Goal: Task Accomplishment & Management: Manage account settings

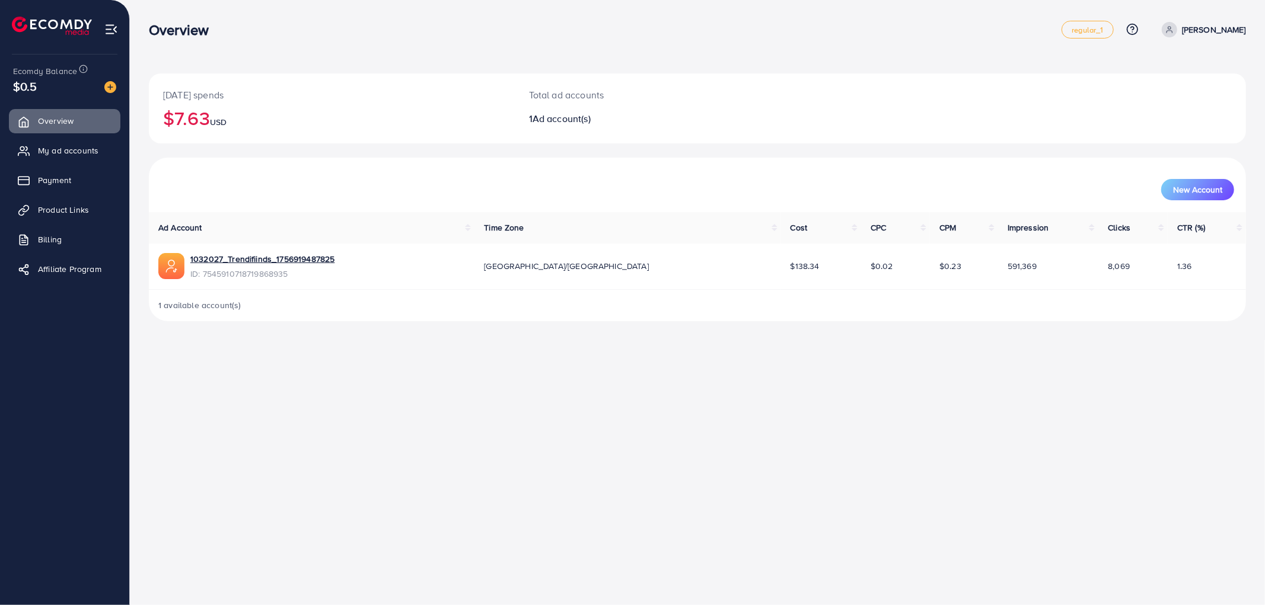
click at [28, 135] on ul "Overview My ad accounts Payment Product Links Billing Affiliate Program" at bounding box center [64, 198] width 129 height 189
click at [63, 154] on span "My ad accounts" at bounding box center [71, 151] width 60 height 12
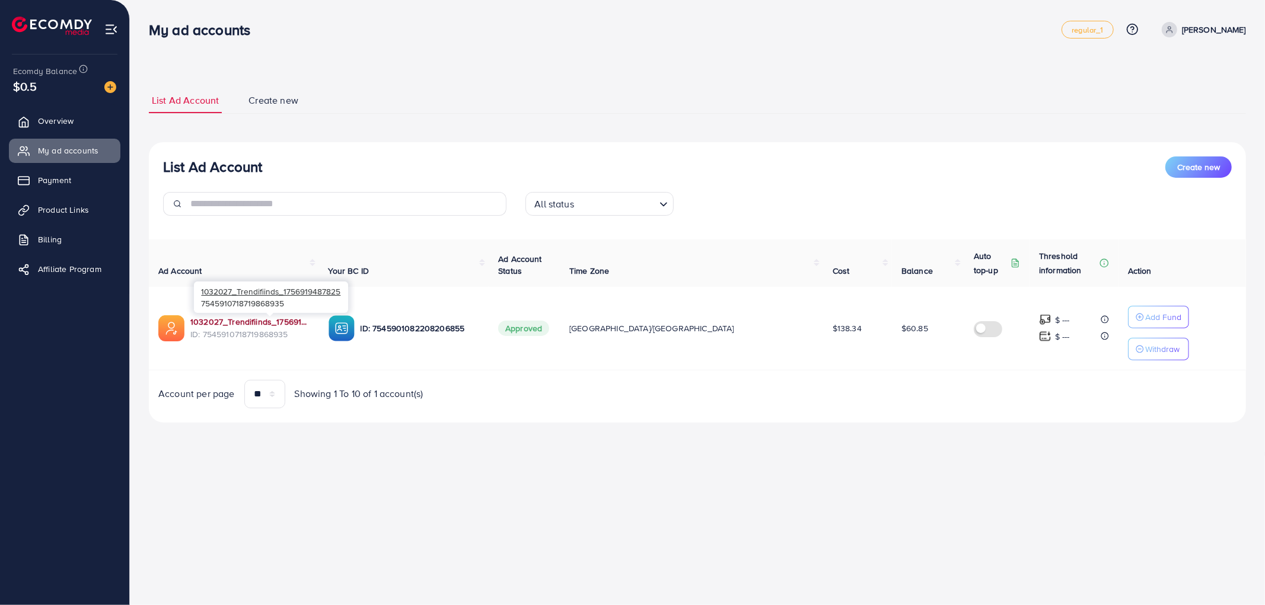
click at [218, 327] on link "1032027_Trendifiinds_1756919487825" at bounding box center [249, 322] width 119 height 12
click at [208, 322] on link "1032027_Trendifiinds_1756919487825" at bounding box center [249, 322] width 119 height 12
click at [253, 107] on span "Create new" at bounding box center [273, 101] width 50 height 14
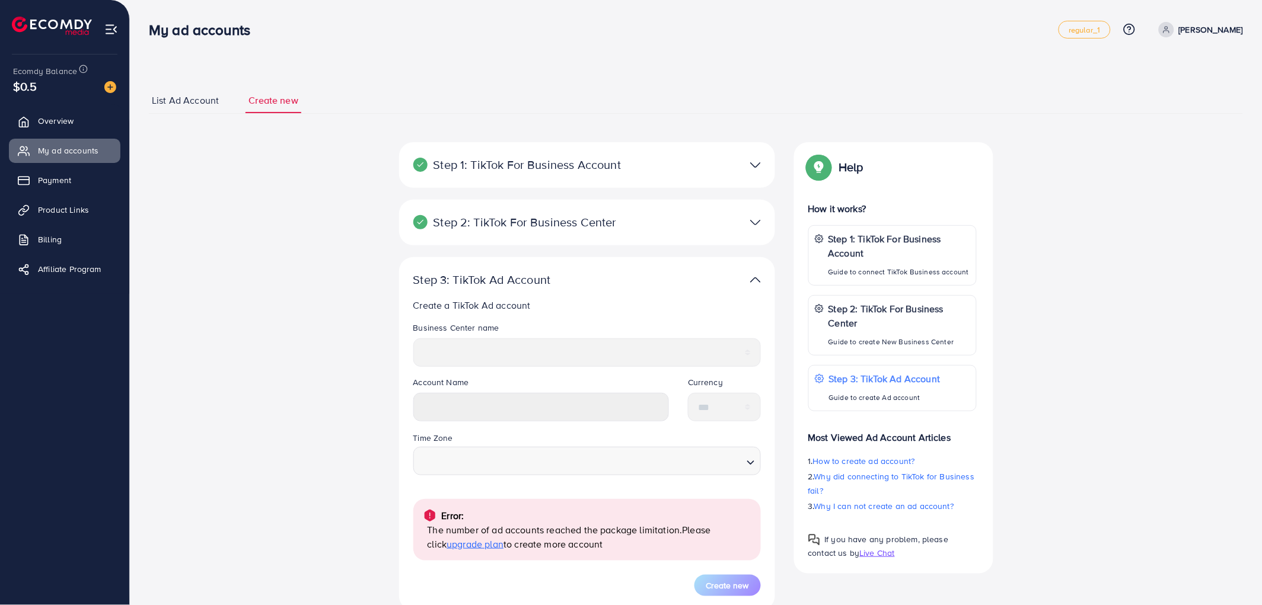
click at [216, 97] on span "List Ad Account" at bounding box center [185, 101] width 67 height 14
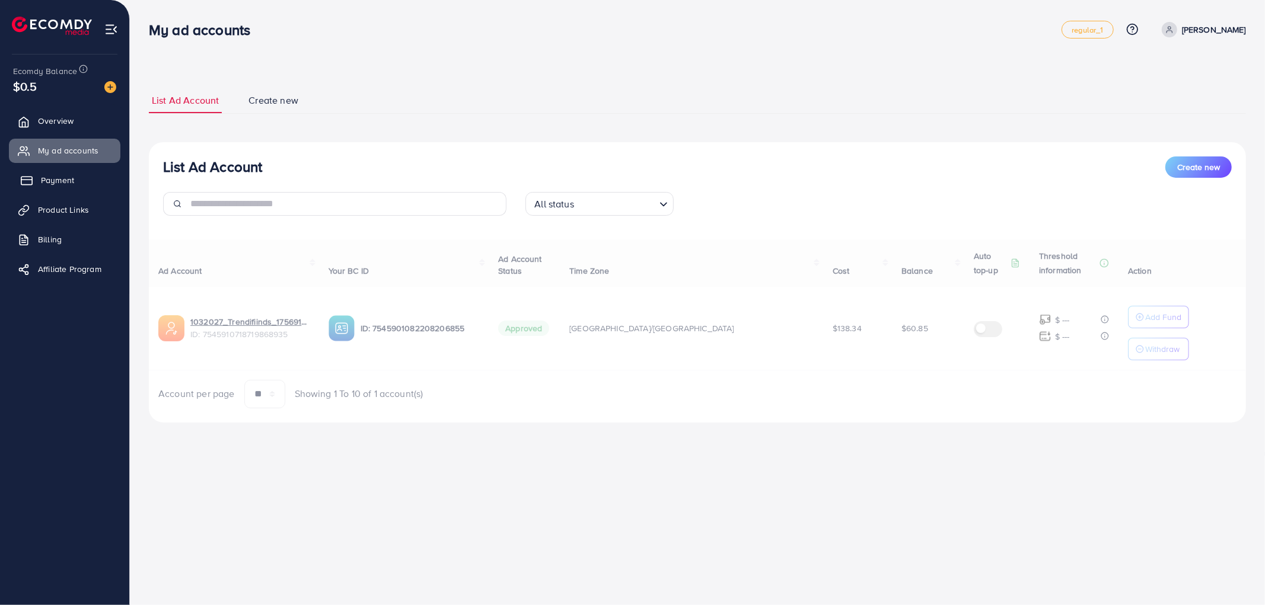
click at [34, 171] on link "Payment" at bounding box center [64, 180] width 111 height 24
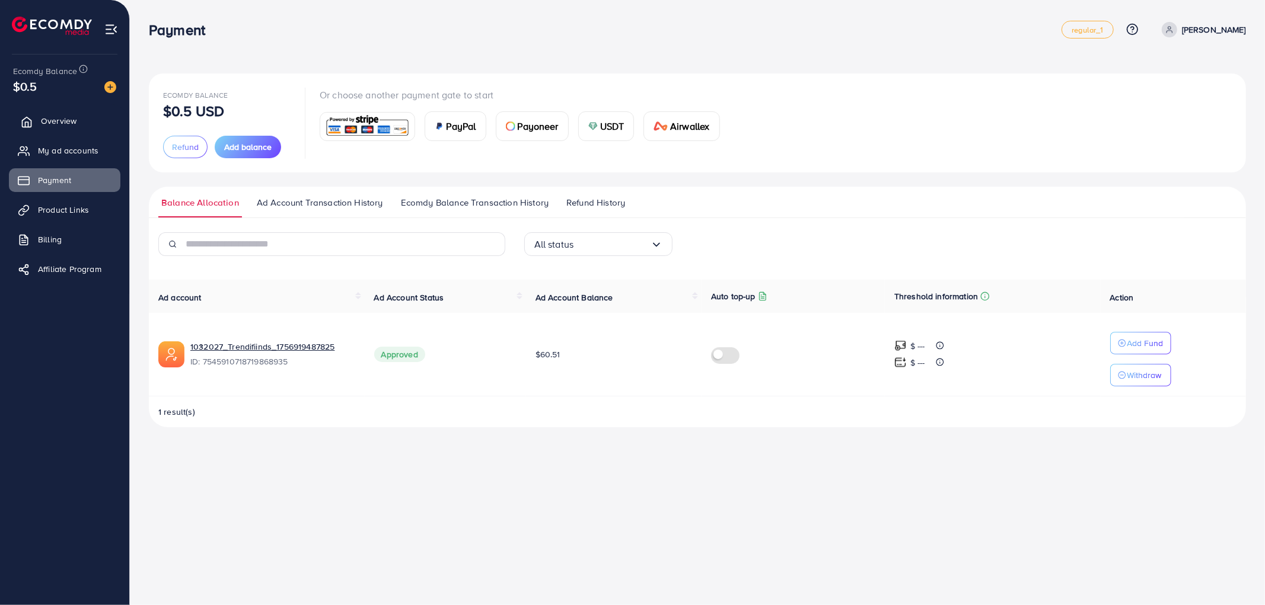
click at [40, 127] on link "Overview" at bounding box center [64, 121] width 111 height 24
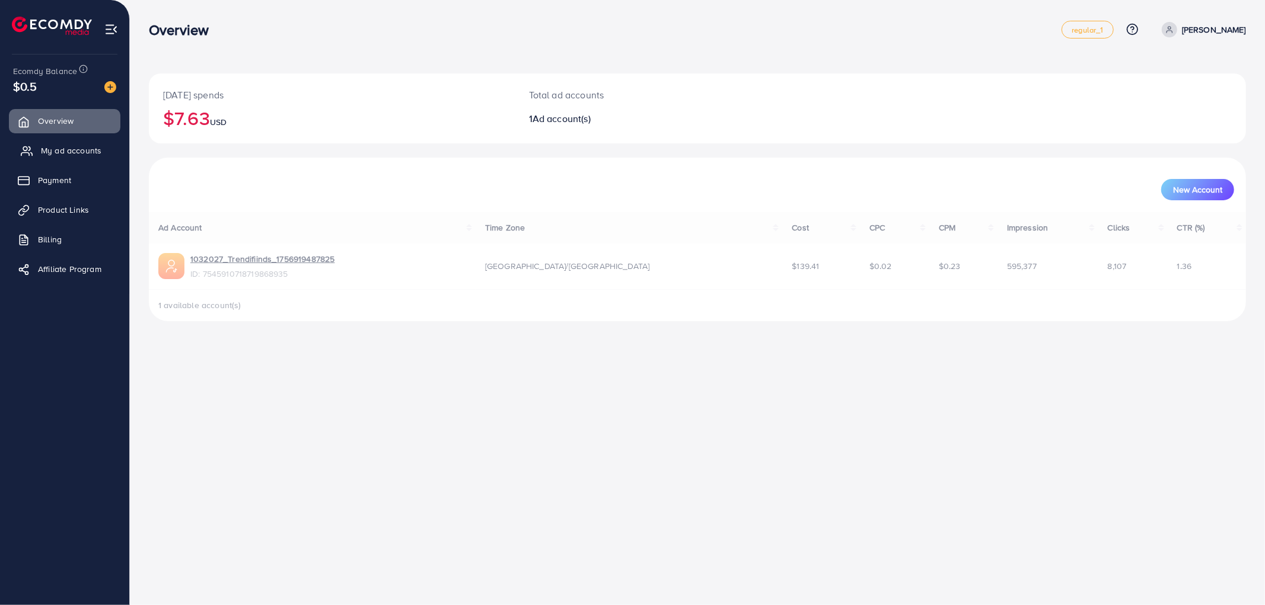
click at [49, 139] on link "My ad accounts" at bounding box center [64, 151] width 111 height 24
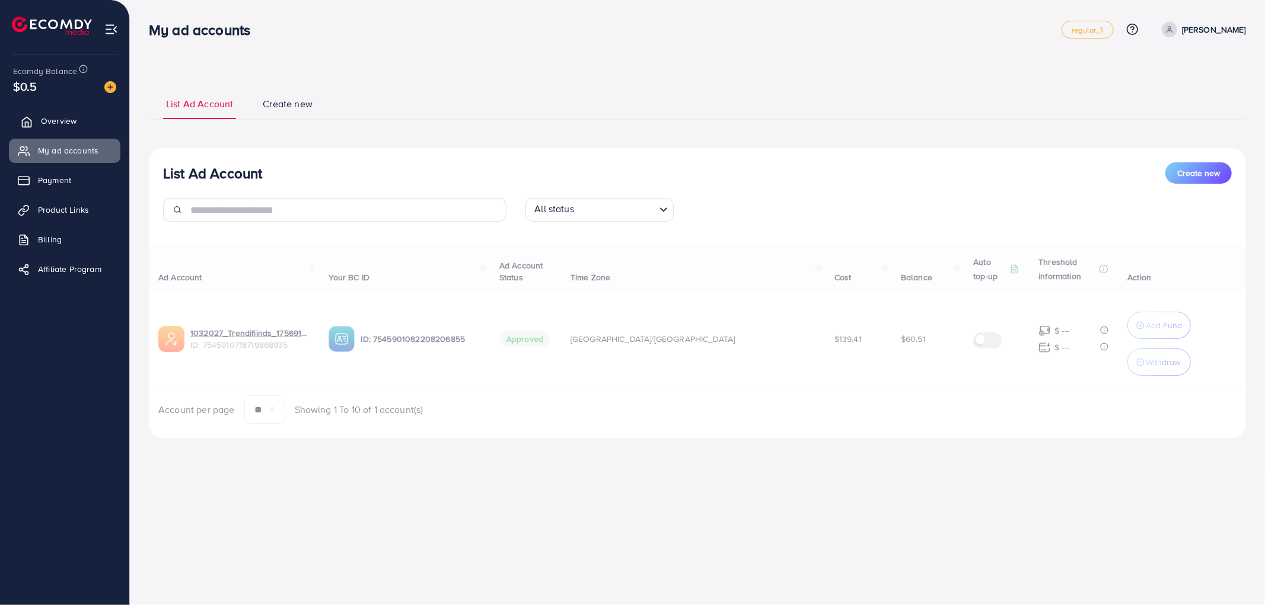
click at [50, 117] on span "Overview" at bounding box center [59, 121] width 36 height 12
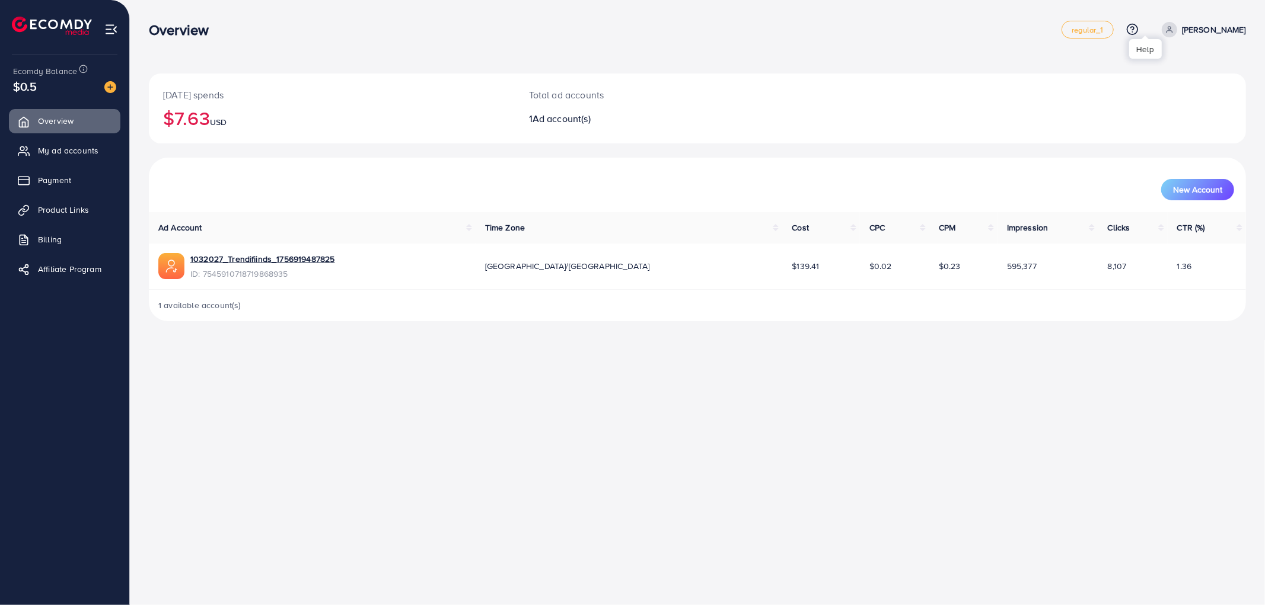
click at [1139, 31] on icon at bounding box center [1132, 29] width 12 height 12
click at [1095, 72] on span "Help Center" at bounding box center [1079, 66] width 52 height 14
click at [1139, 27] on icon at bounding box center [1132, 29] width 12 height 12
click at [1109, 87] on span "Contact Support" at bounding box center [1087, 93] width 69 height 14
click at [1139, 32] on icon at bounding box center [1132, 29] width 12 height 12
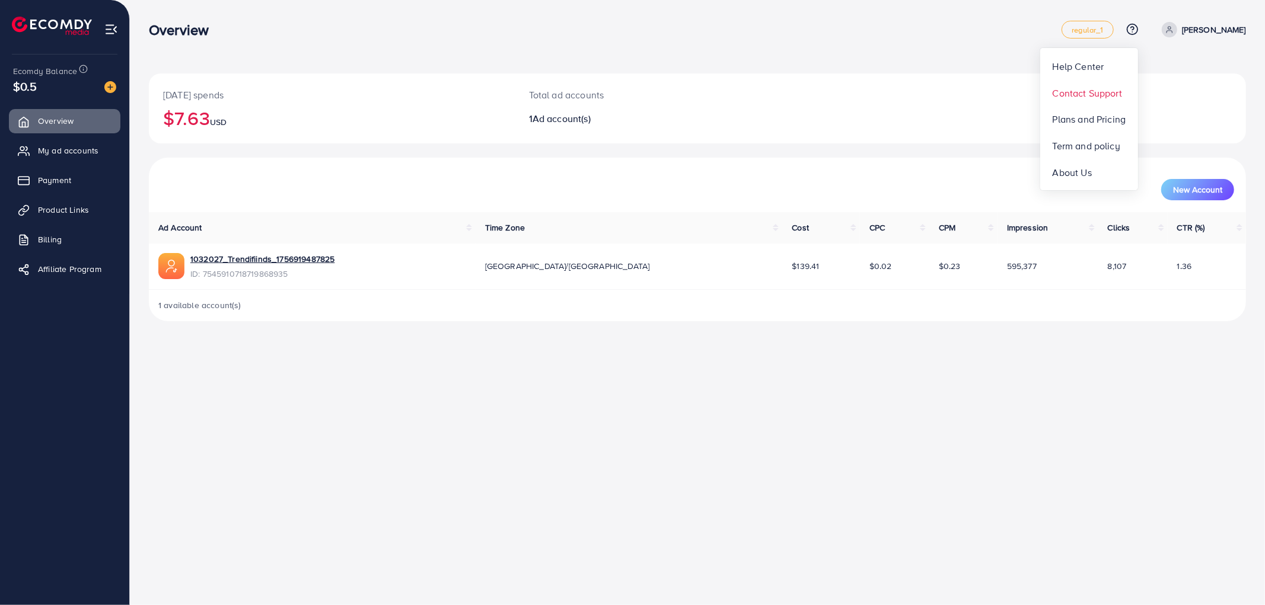
click at [1094, 97] on span "Contact Support" at bounding box center [1087, 93] width 69 height 14
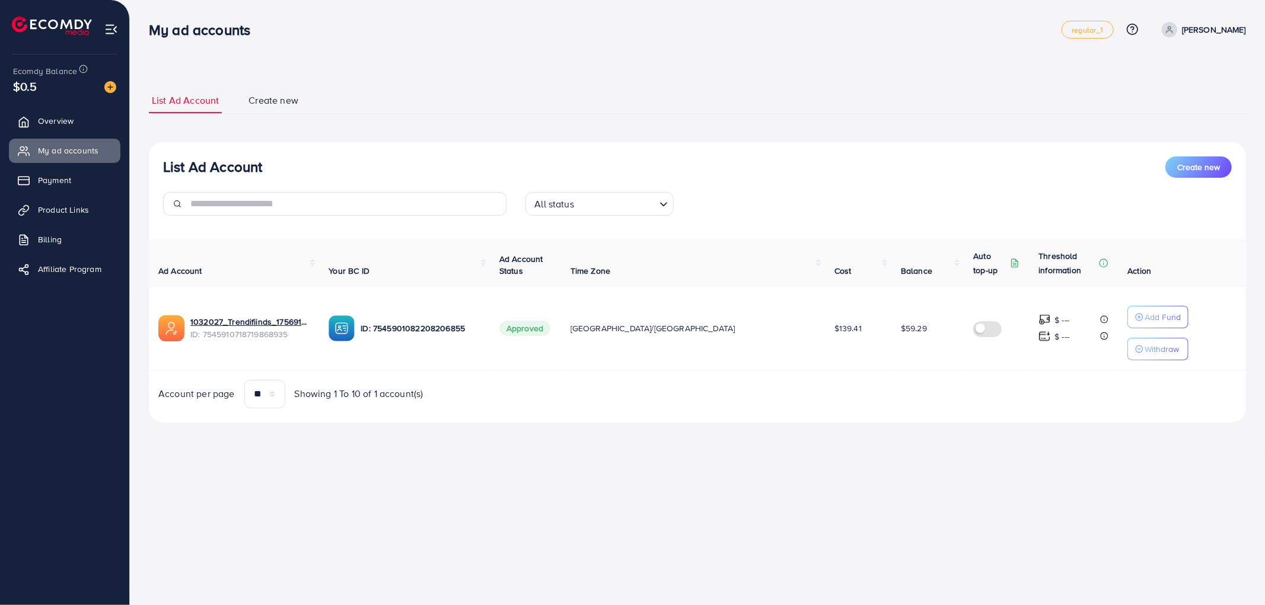
click at [901, 329] on span "$59.29" at bounding box center [914, 329] width 26 height 12
click at [834, 327] on span "$139.41" at bounding box center [847, 329] width 27 height 12
click at [228, 314] on td "1032027_Trendifiinds_1756919487825 ID: 7545910718719868935" at bounding box center [234, 329] width 170 height 84
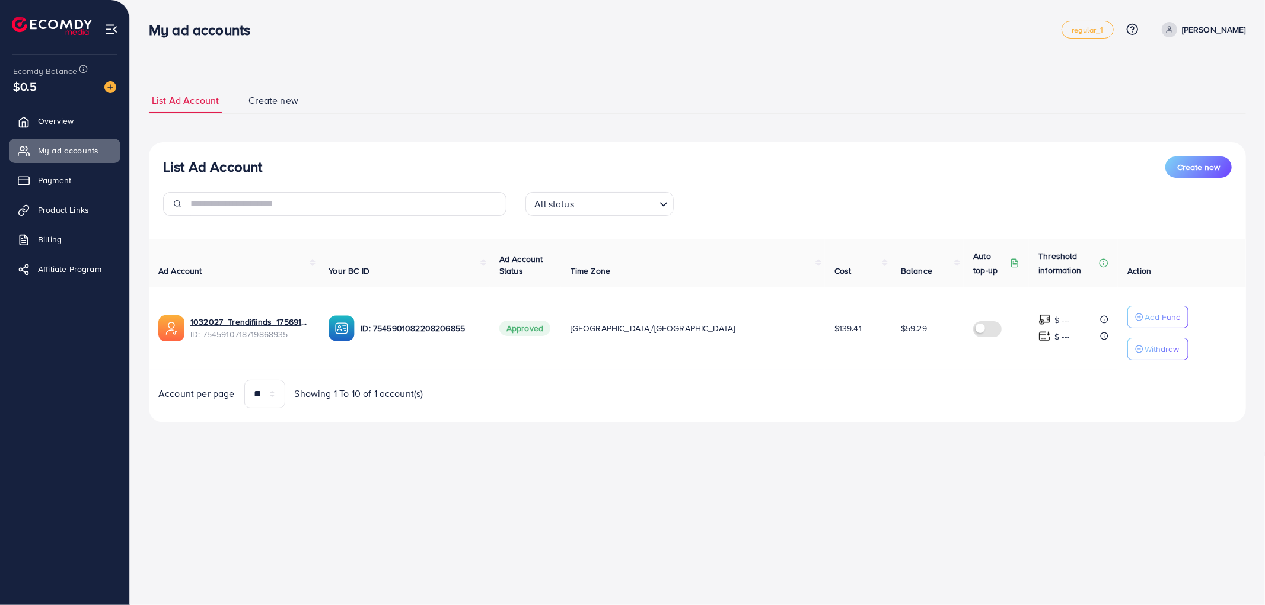
click at [230, 314] on td "1032027_Trendifiinds_1756919487825 ID: 7545910718719868935" at bounding box center [234, 329] width 170 height 84
click at [238, 318] on link "1032027_Trendifiinds_1756919487825" at bounding box center [249, 322] width 119 height 12
click at [312, 204] on input "text" at bounding box center [348, 204] width 316 height 24
click at [398, 116] on div "List Ad Account Create new List Ad Account Create new All status Loading... Ad …" at bounding box center [697, 255] width 1097 height 335
click at [417, 199] on input "text" at bounding box center [348, 204] width 316 height 24
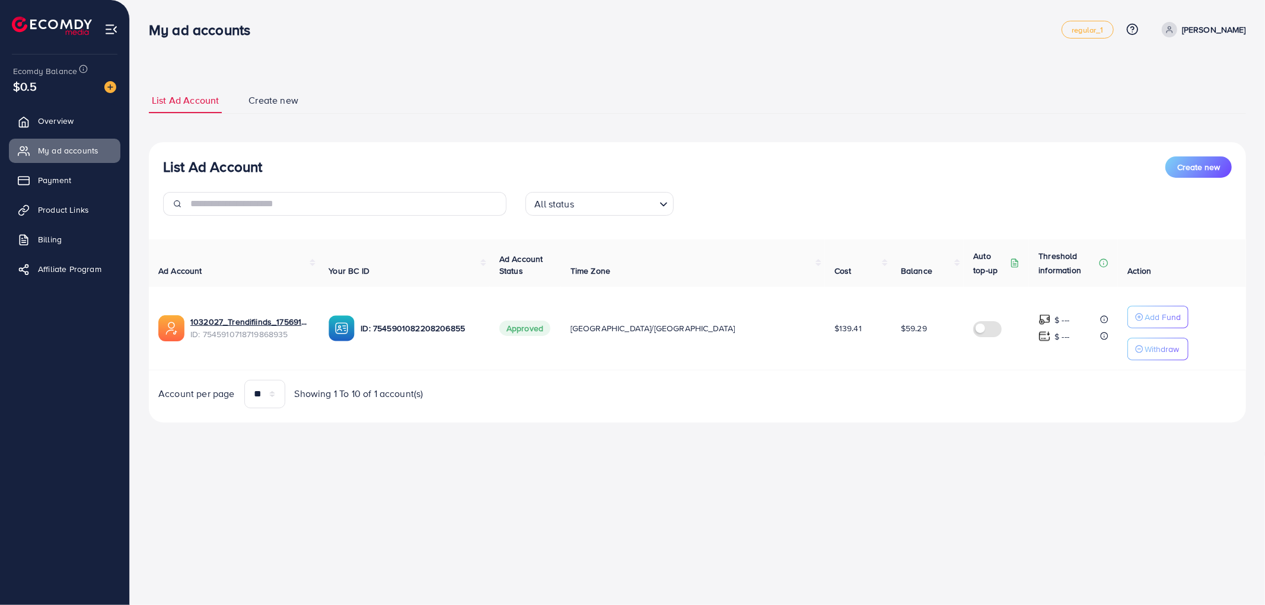
click at [493, 81] on div "List Ad Account Create new List Ad Account Create new All status Loading... Ad …" at bounding box center [697, 255] width 1097 height 363
click at [68, 130] on link "Overview" at bounding box center [64, 121] width 111 height 24
